Goal: Information Seeking & Learning: Learn about a topic

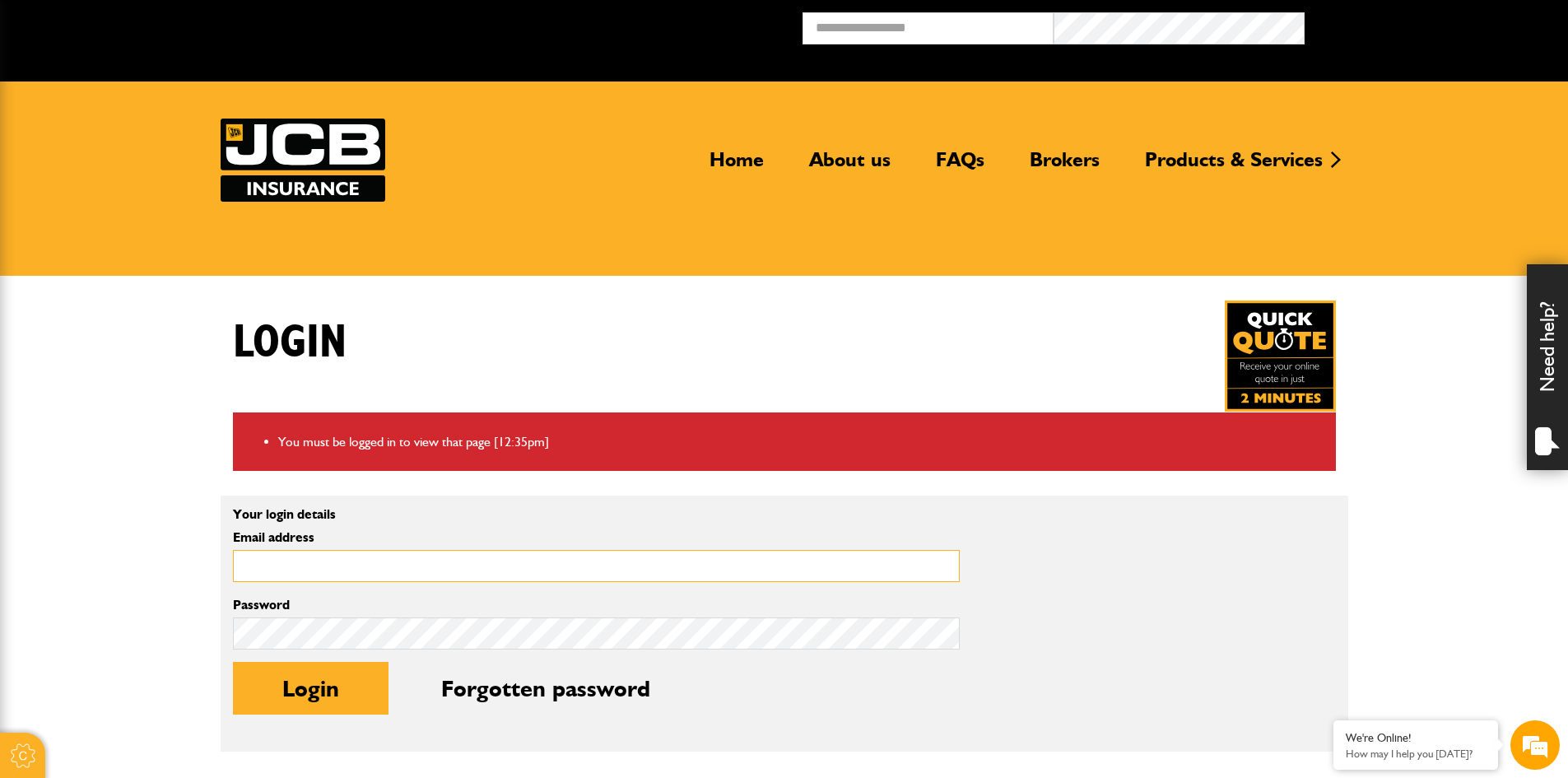
click at [312, 568] on input "Email address" at bounding box center [597, 565] width 727 height 32
click at [441, 569] on input "**********" at bounding box center [597, 565] width 727 height 32
type input "**********"
click at [693, 509] on p "Your login details" at bounding box center [597, 514] width 727 height 13
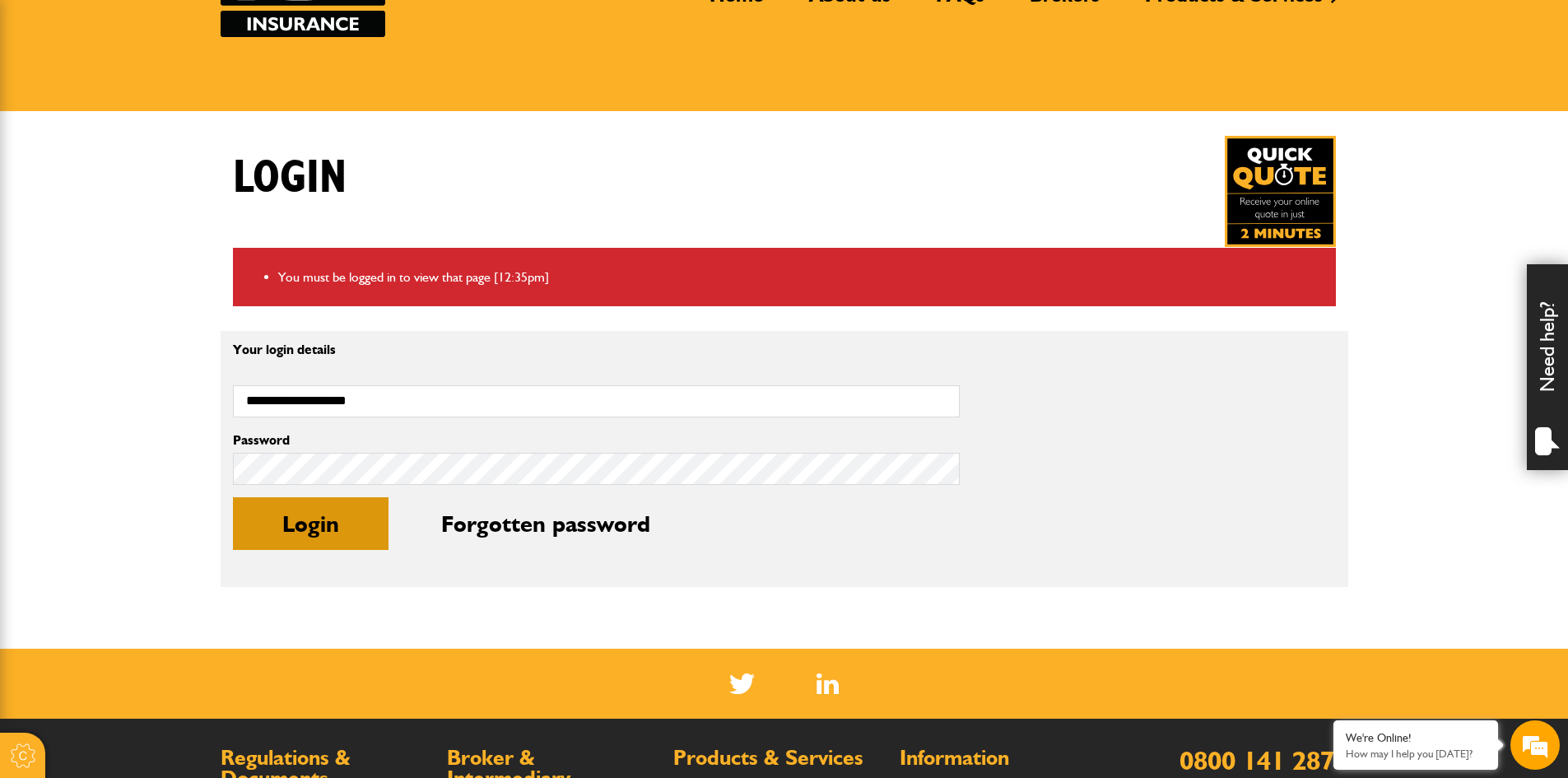
click at [288, 529] on button "Login" at bounding box center [311, 523] width 156 height 53
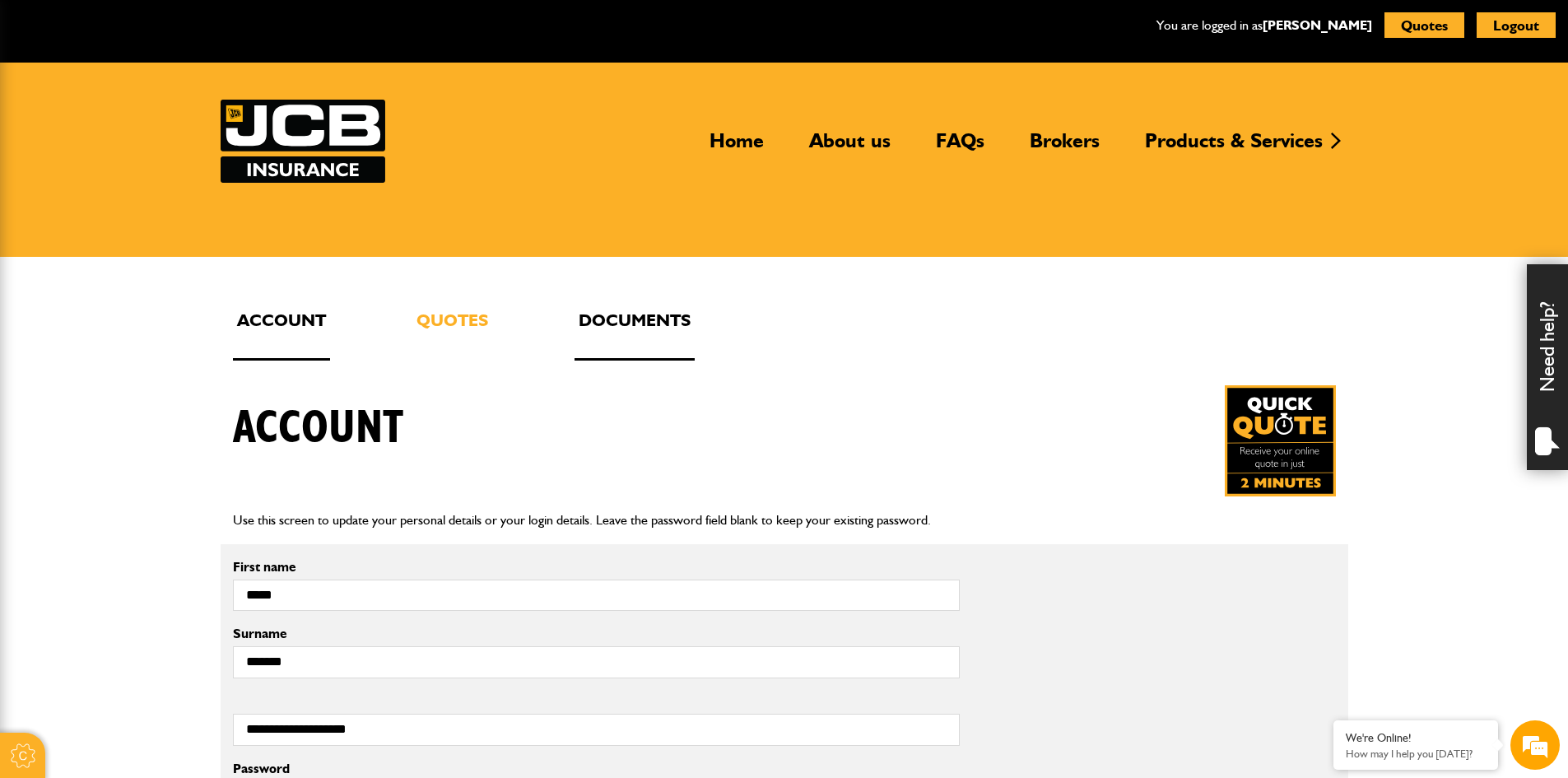
click at [594, 323] on link "Documents" at bounding box center [634, 334] width 120 height 54
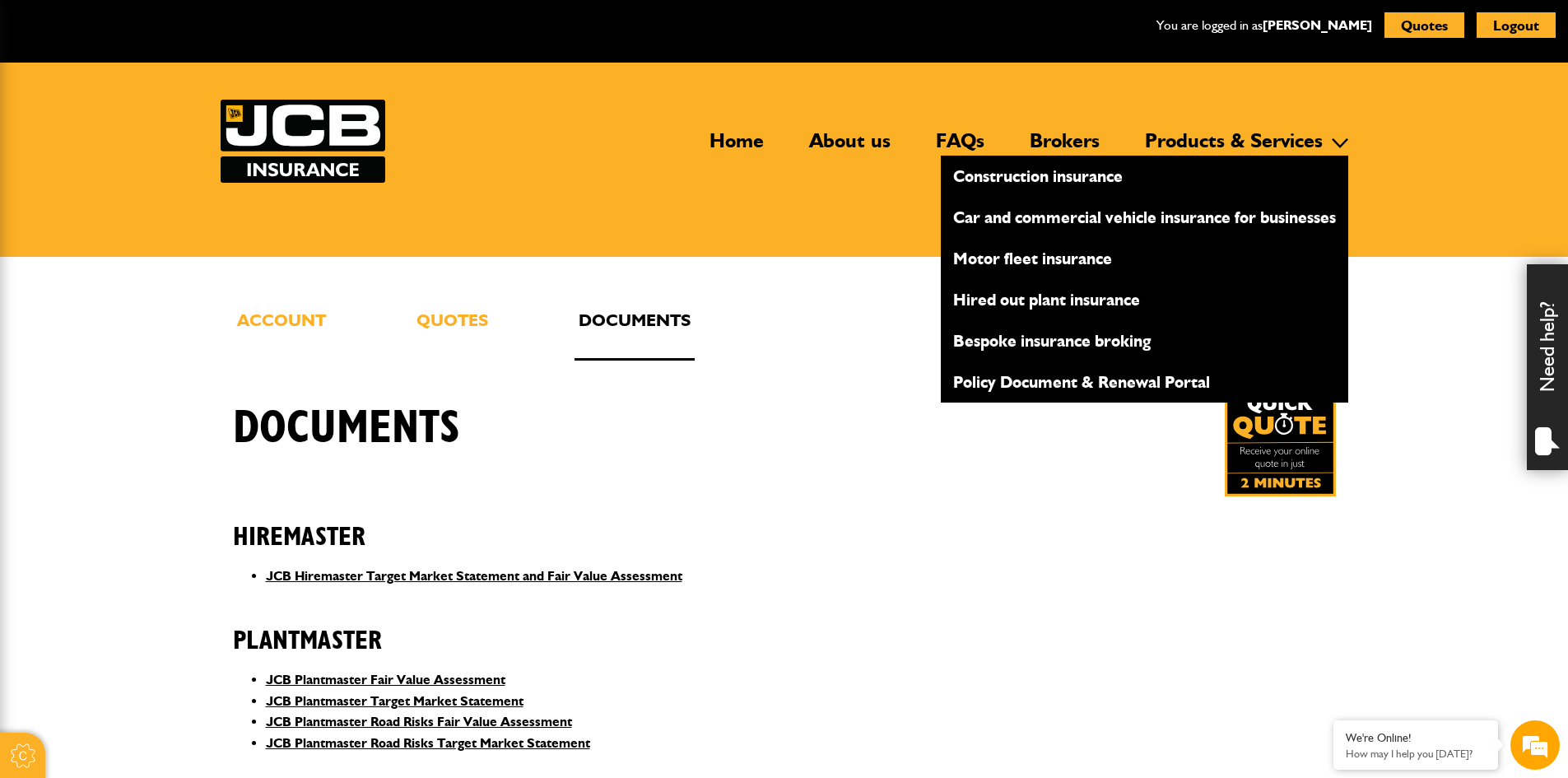
click at [1091, 179] on link "Construction insurance" at bounding box center [1144, 176] width 407 height 28
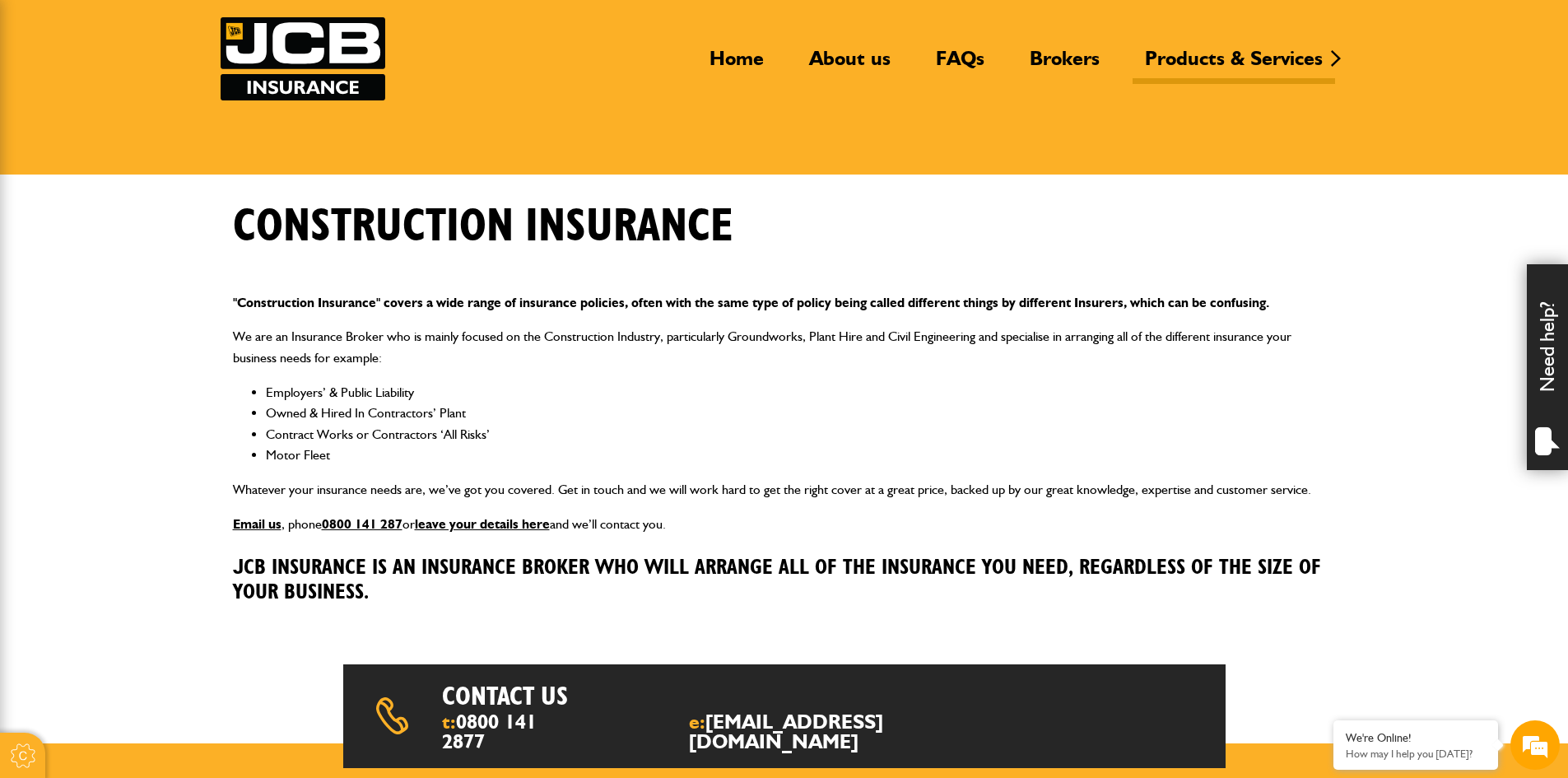
scroll to position [165, 0]
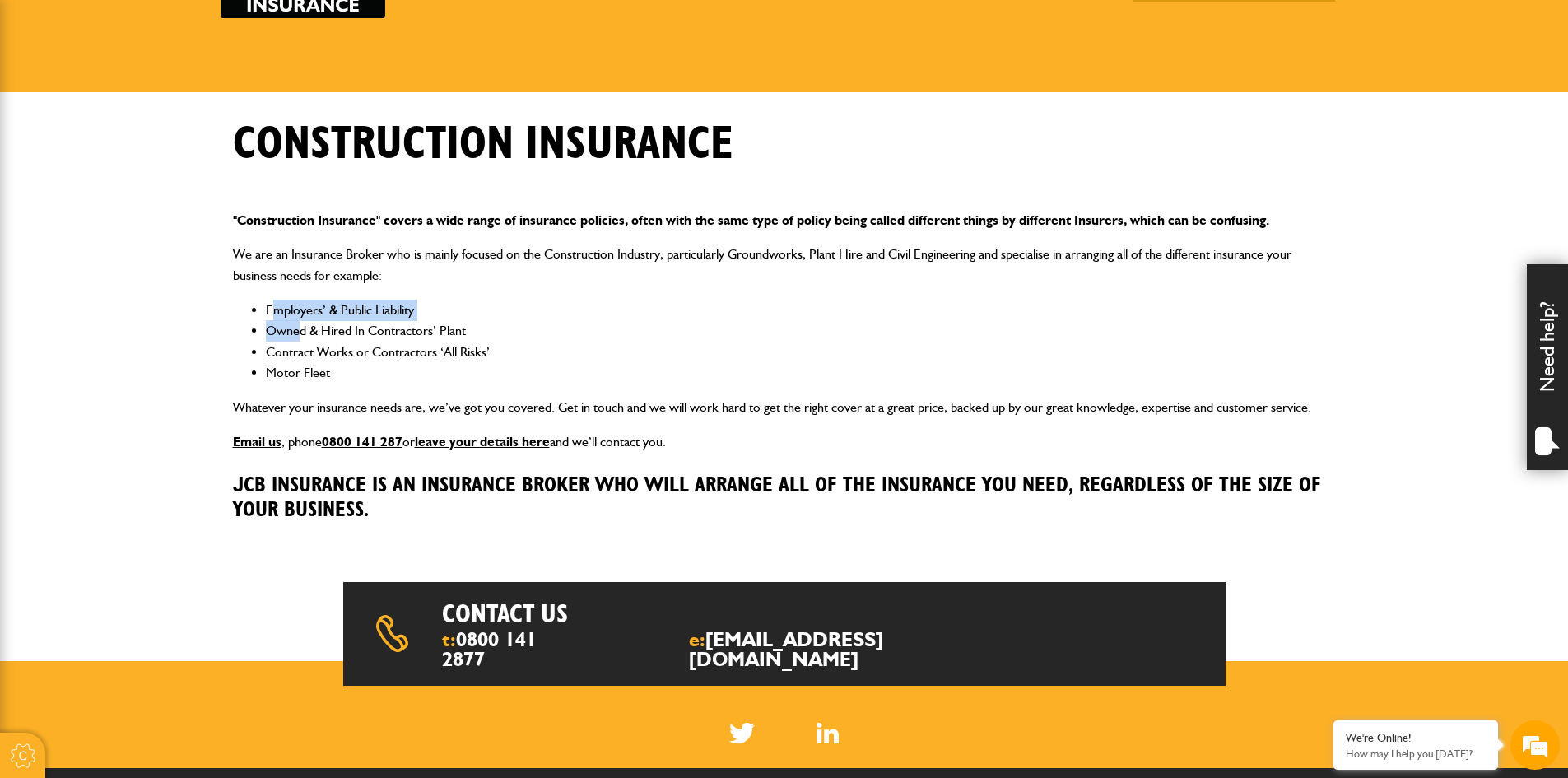
drag, startPoint x: 273, startPoint y: 310, endPoint x: 280, endPoint y: 316, distance: 9.2
click at [295, 326] on ul "Employers’ & Public Liability Owned & Hired In Contractors’ Plant Contract Work…" at bounding box center [784, 342] width 1102 height 84
click at [269, 307] on li "Employers’ & Public Liability" at bounding box center [801, 311] width 1070 height 21
click at [264, 309] on ul "Employers’ & Public Liability Owned & Hired In Contractors’ Plant Contract Work…" at bounding box center [784, 342] width 1102 height 84
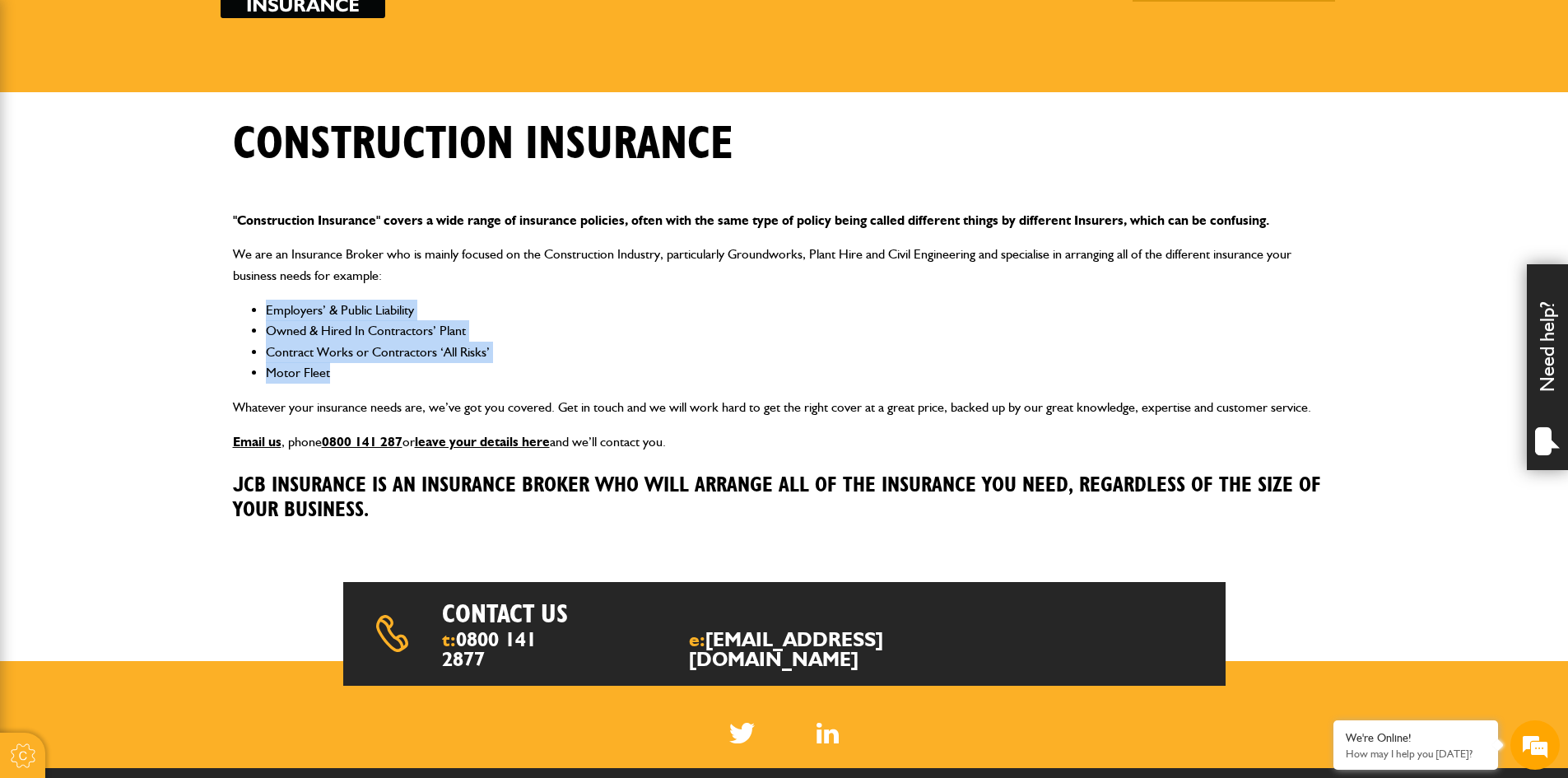
drag, startPoint x: 236, startPoint y: 310, endPoint x: 338, endPoint y: 372, distance: 119.4
click at [338, 372] on ul "Employers’ & Public Liability Owned & Hired In Contractors’ Plant Contract Work…" at bounding box center [784, 342] width 1102 height 84
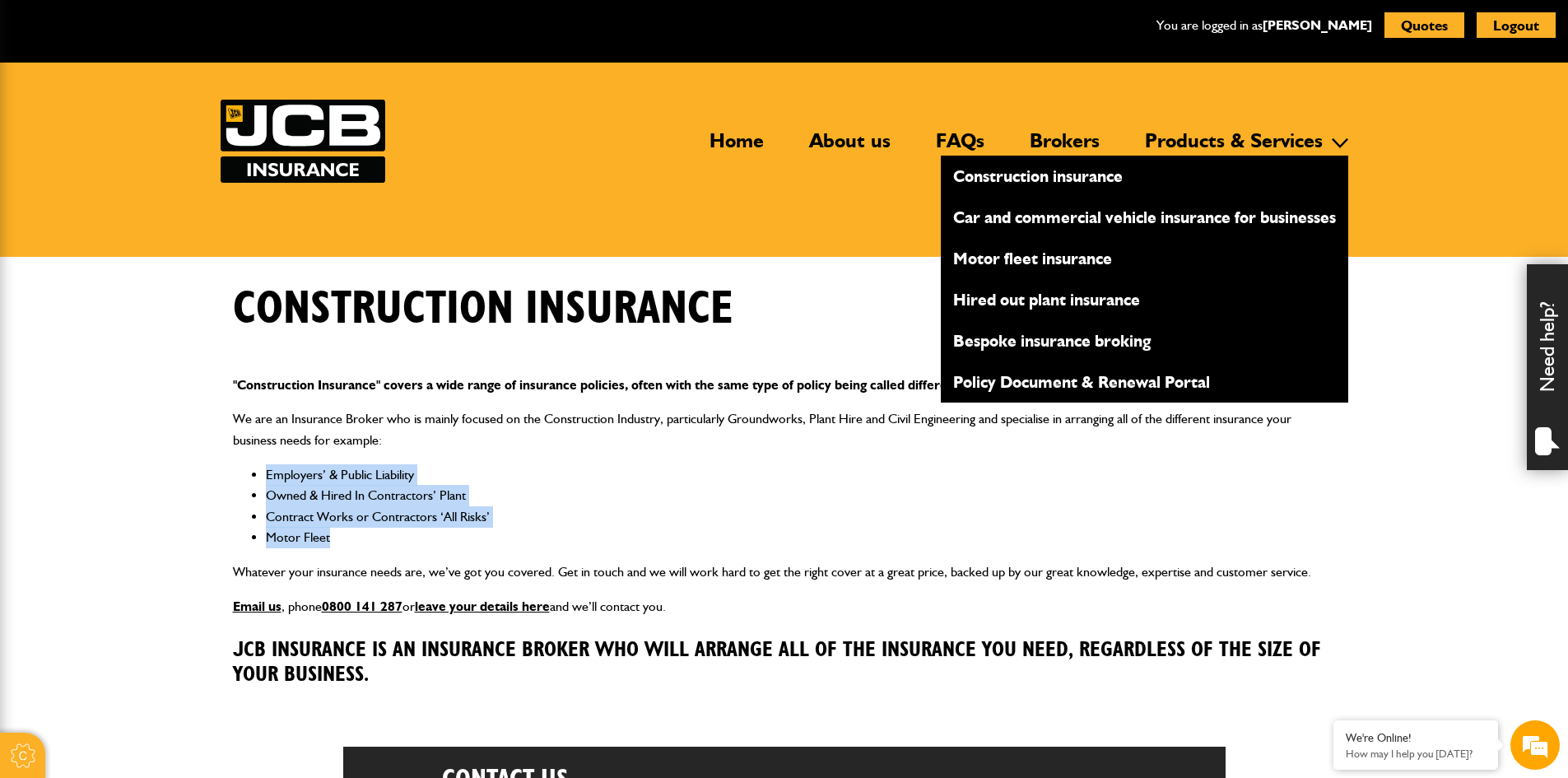
click at [1047, 265] on link "Motor fleet insurance" at bounding box center [1144, 259] width 407 height 28
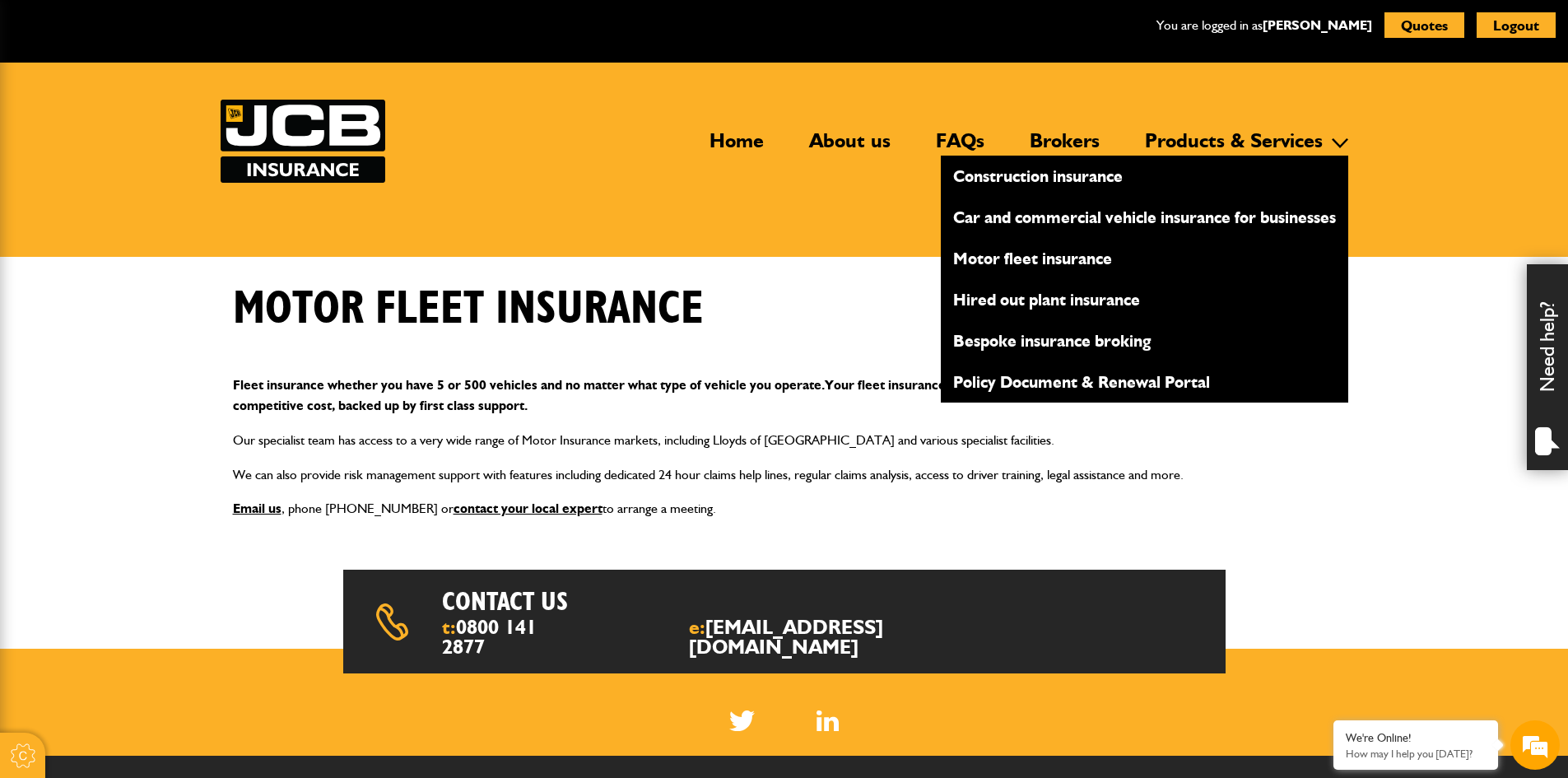
click at [1102, 178] on link "Construction insurance" at bounding box center [1144, 176] width 407 height 28
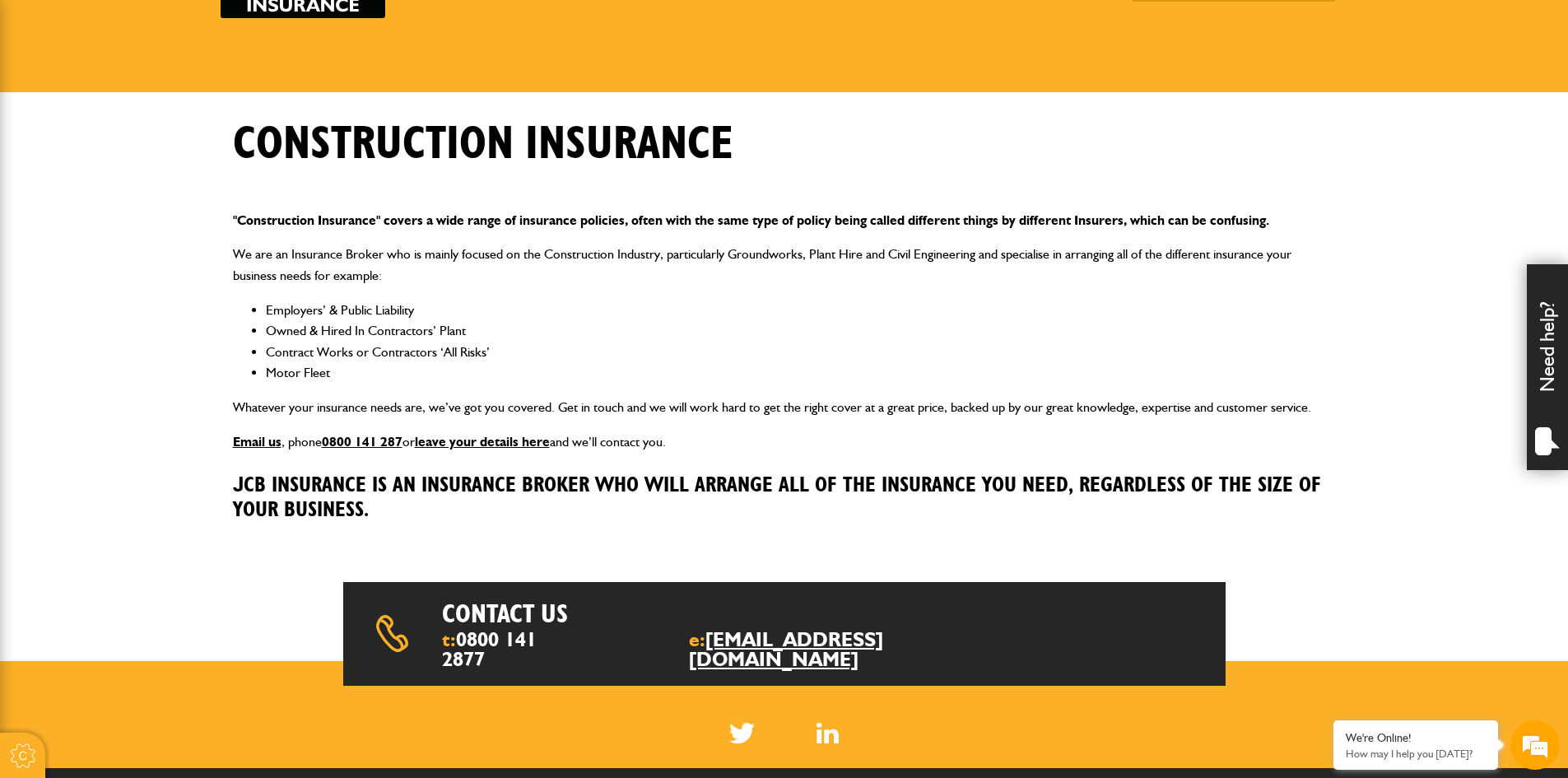
click at [796, 641] on link "[EMAIL_ADDRESS][DOMAIN_NAME]" at bounding box center [786, 649] width 194 height 44
